Goal: Task Accomplishment & Management: Manage account settings

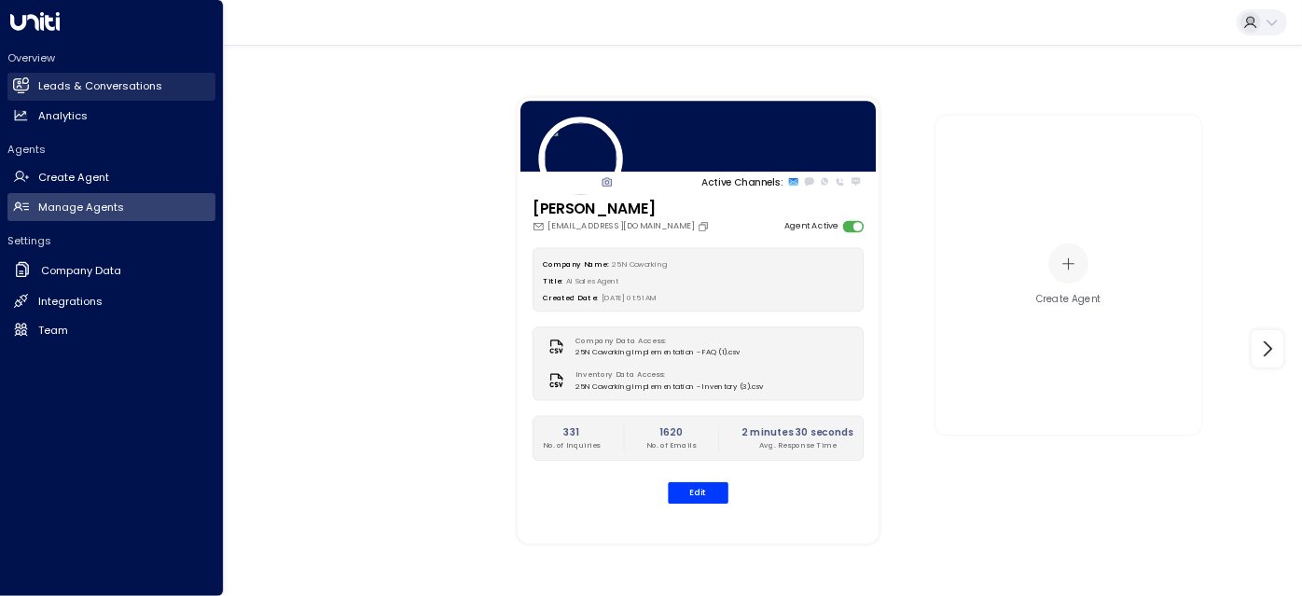
click at [39, 89] on h2 "Leads & Conversations" at bounding box center [100, 86] width 124 height 16
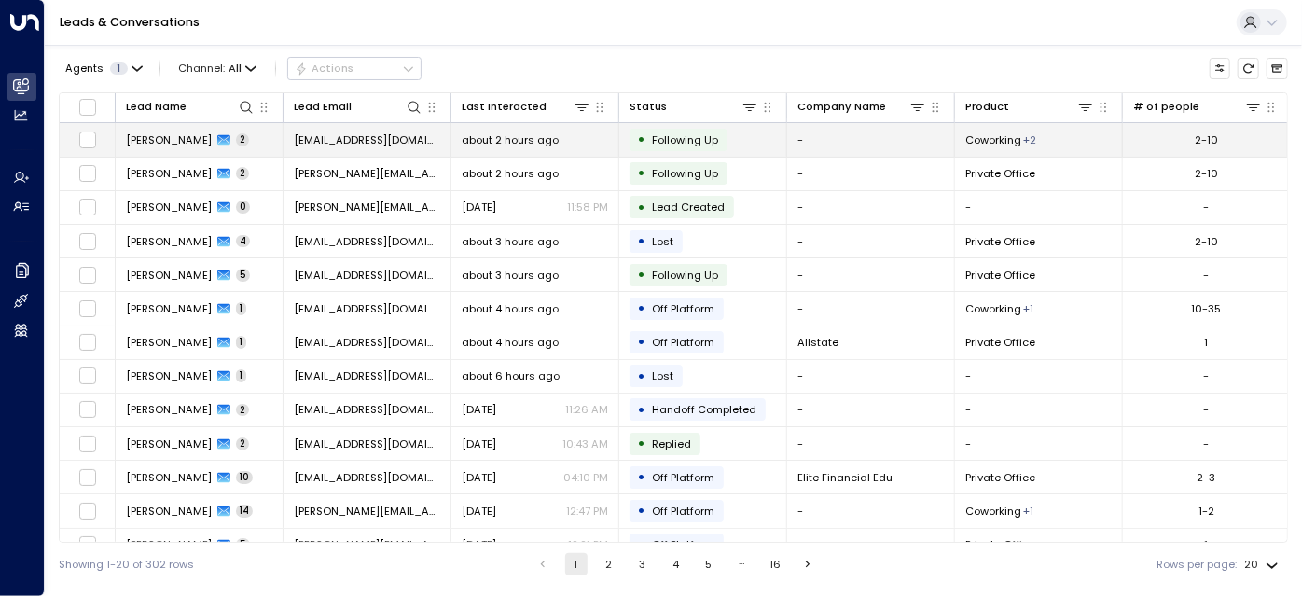
click at [592, 142] on div "about 2 hours ago" at bounding box center [535, 139] width 146 height 15
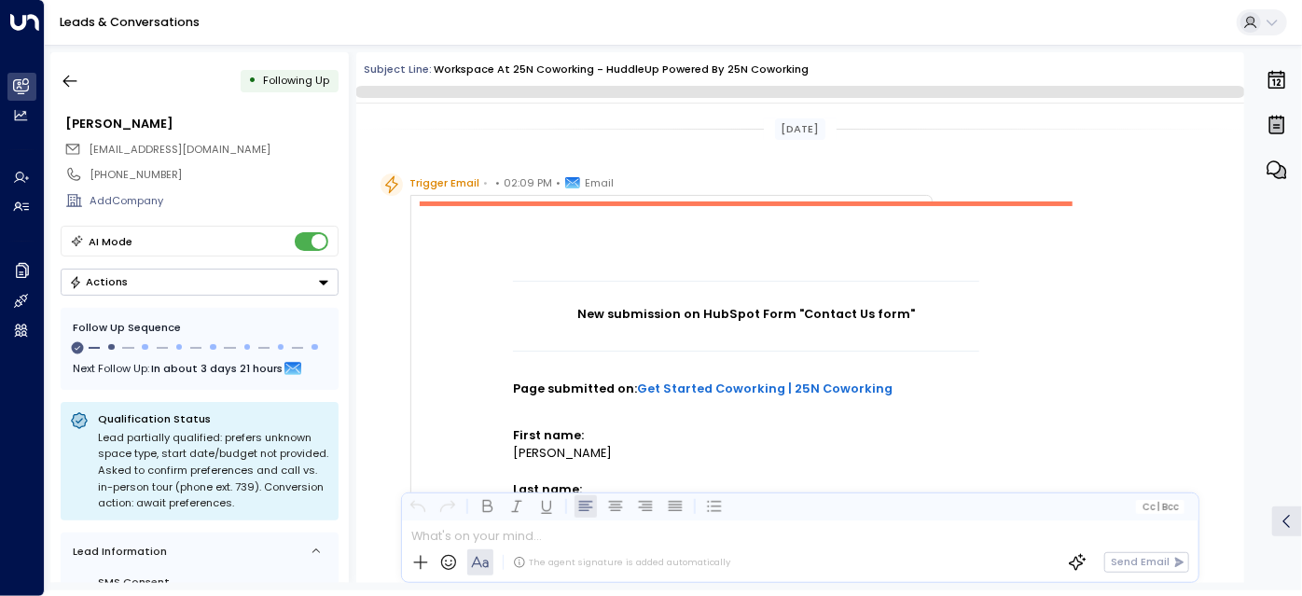
scroll to position [1967, 0]
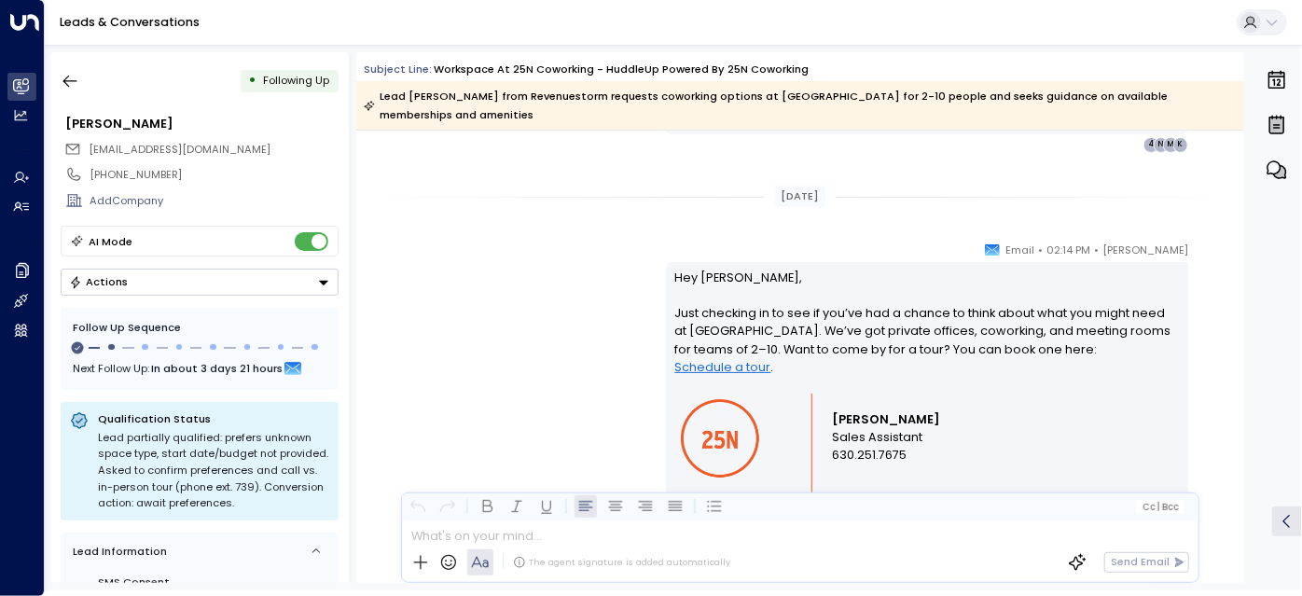
click at [242, 280] on button "Actions" at bounding box center [200, 282] width 278 height 27
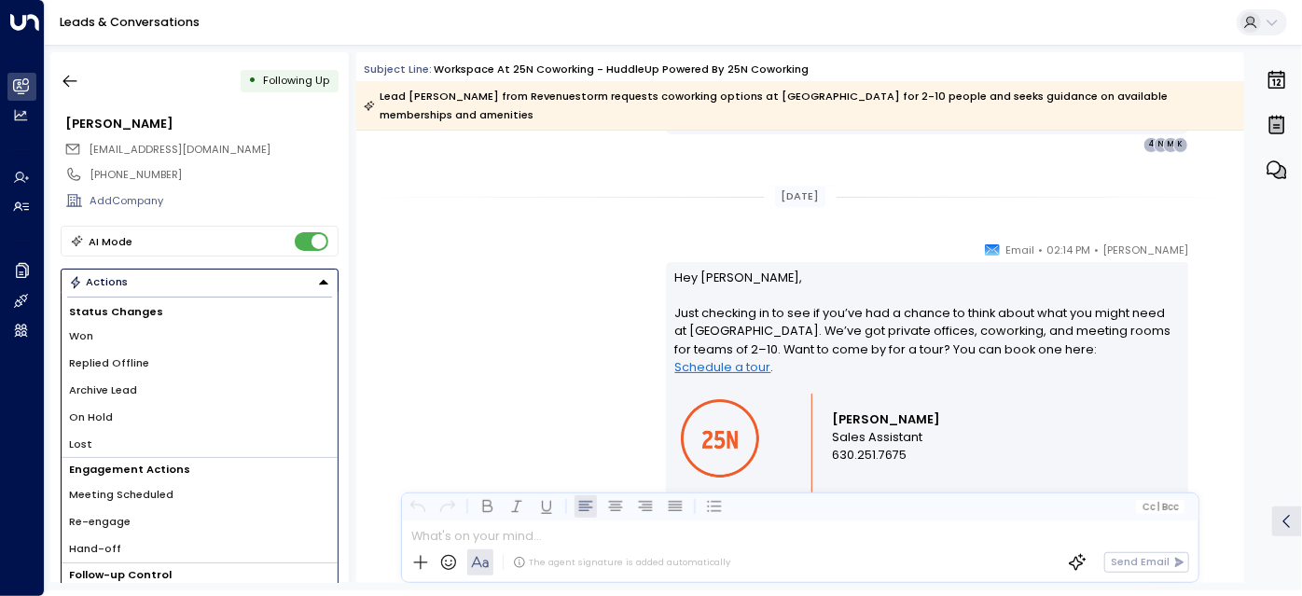
click at [198, 361] on li "Replied Offline" at bounding box center [200, 363] width 276 height 27
